Goal: Find specific page/section: Find specific page/section

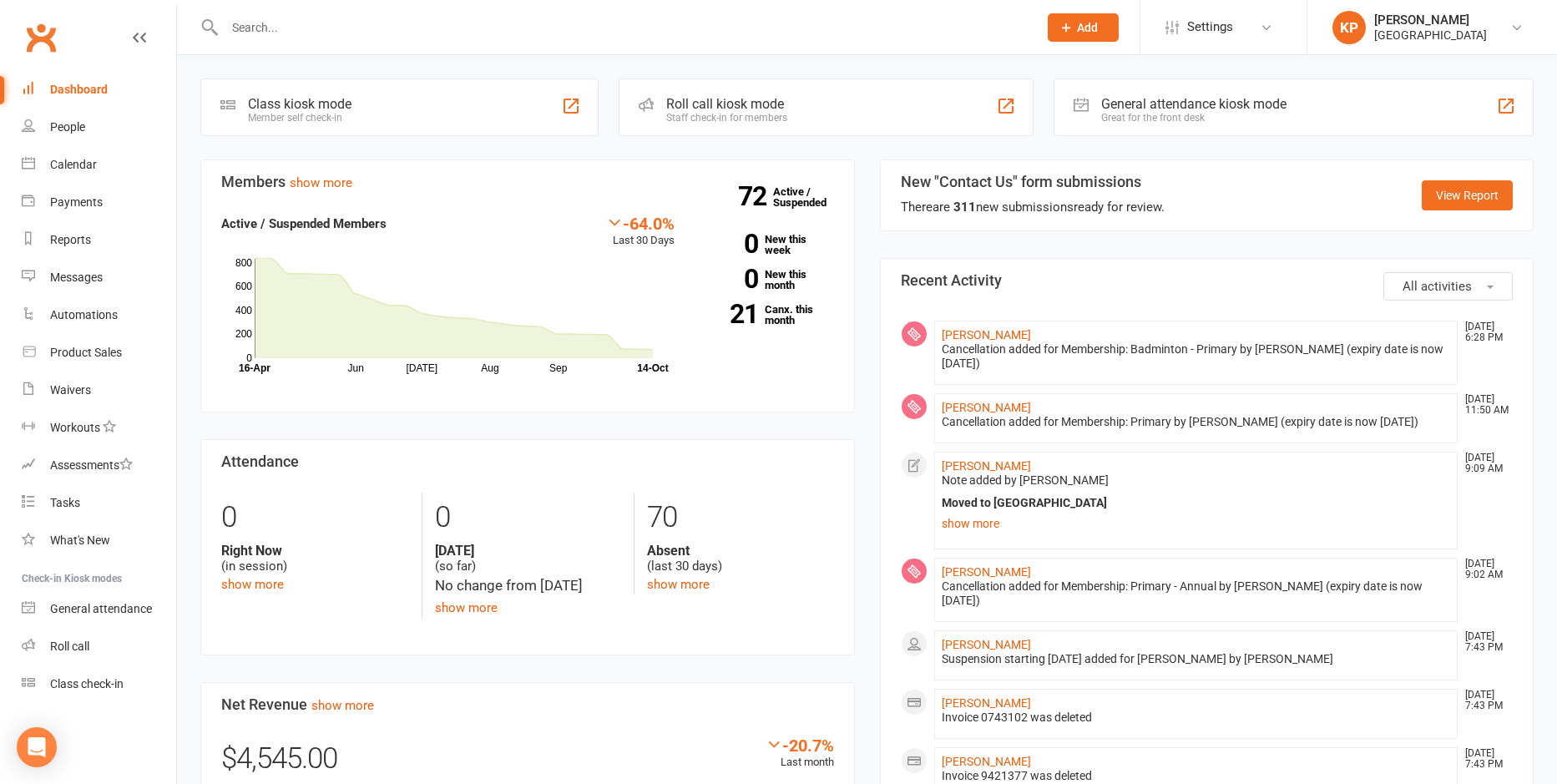
click at [333, 26] on input "text" at bounding box center [622, 27] width 806 height 23
paste input "[PERSON_NAME]"
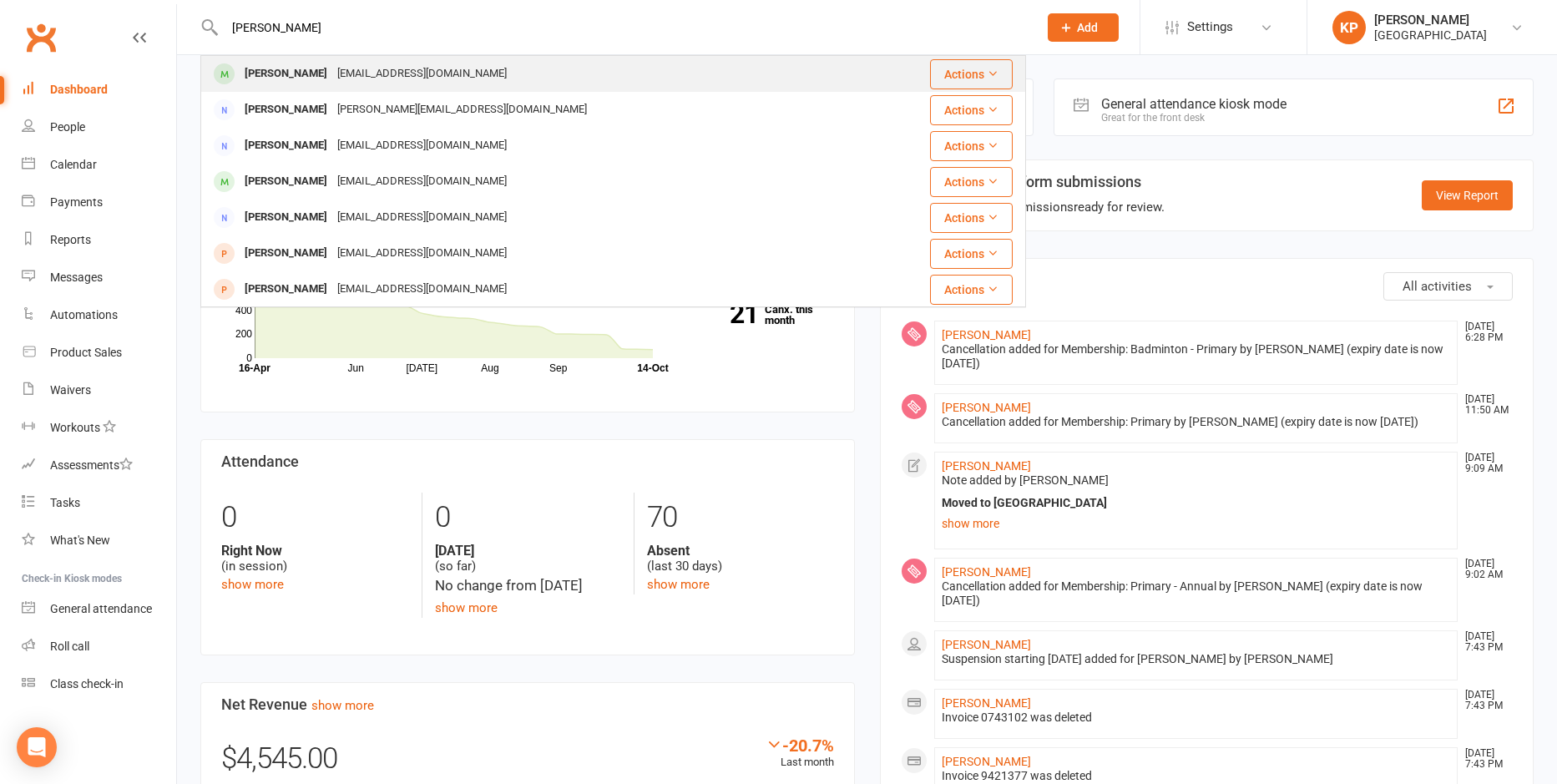
type input "[PERSON_NAME]"
click at [335, 61] on div "Haozheng [PERSON_NAME] [PERSON_NAME][EMAIL_ADDRESS][DOMAIN_NAME]" at bounding box center [544, 73] width 684 height 34
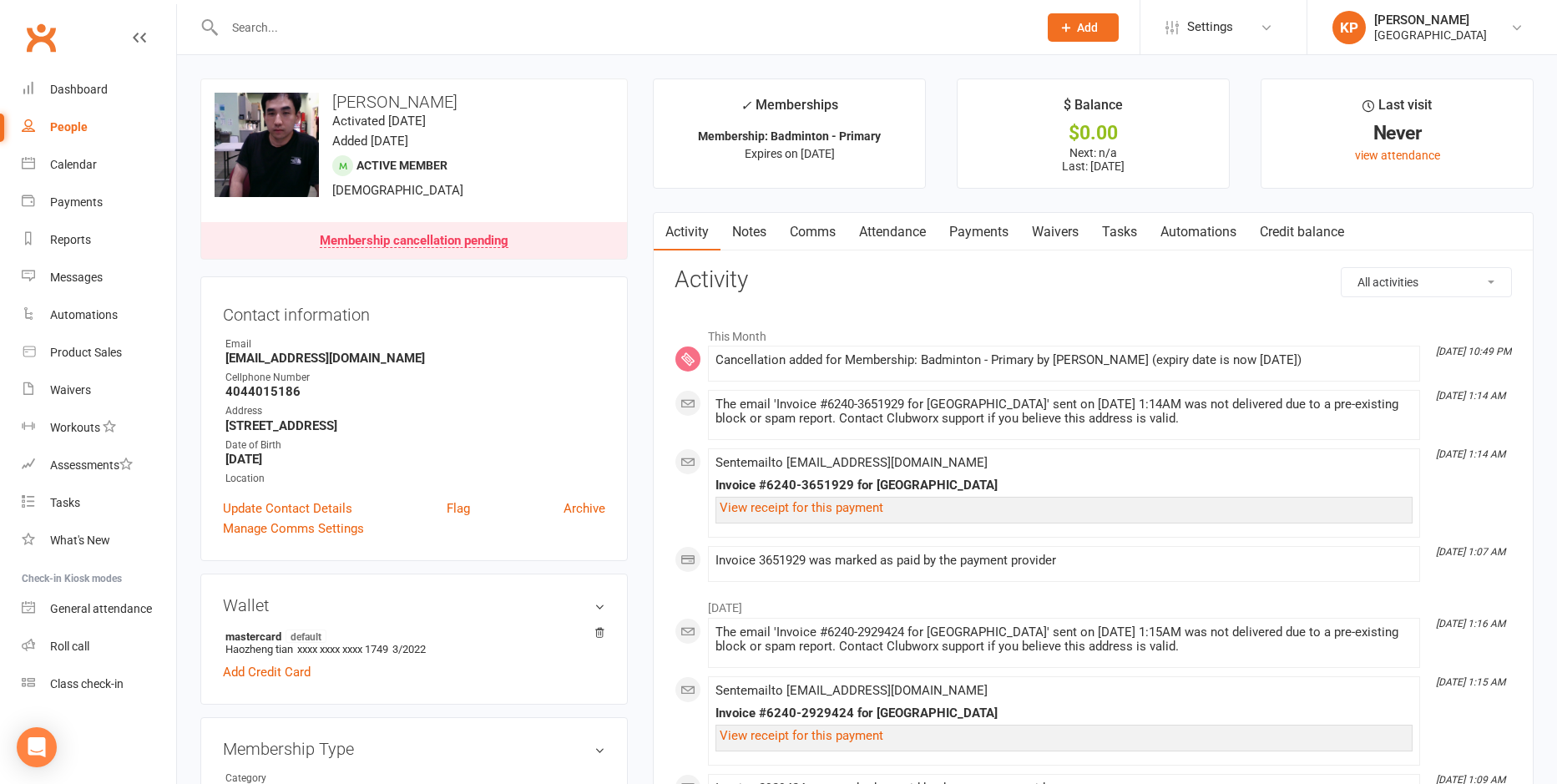
click at [988, 226] on link "Payments" at bounding box center [979, 232] width 83 height 39
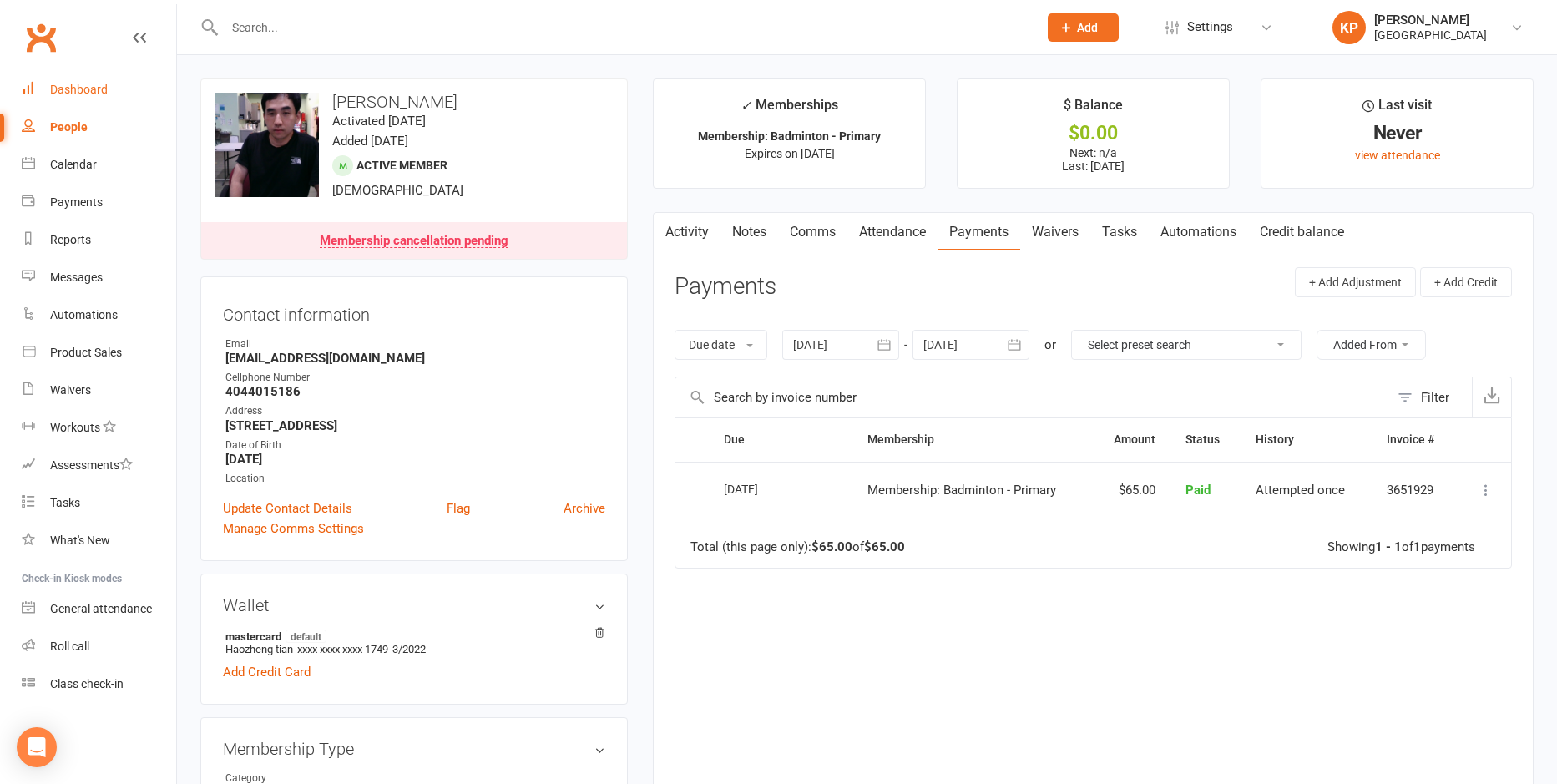
click at [83, 95] on div "Dashboard" at bounding box center [79, 89] width 58 height 14
